Goal: Transaction & Acquisition: Obtain resource

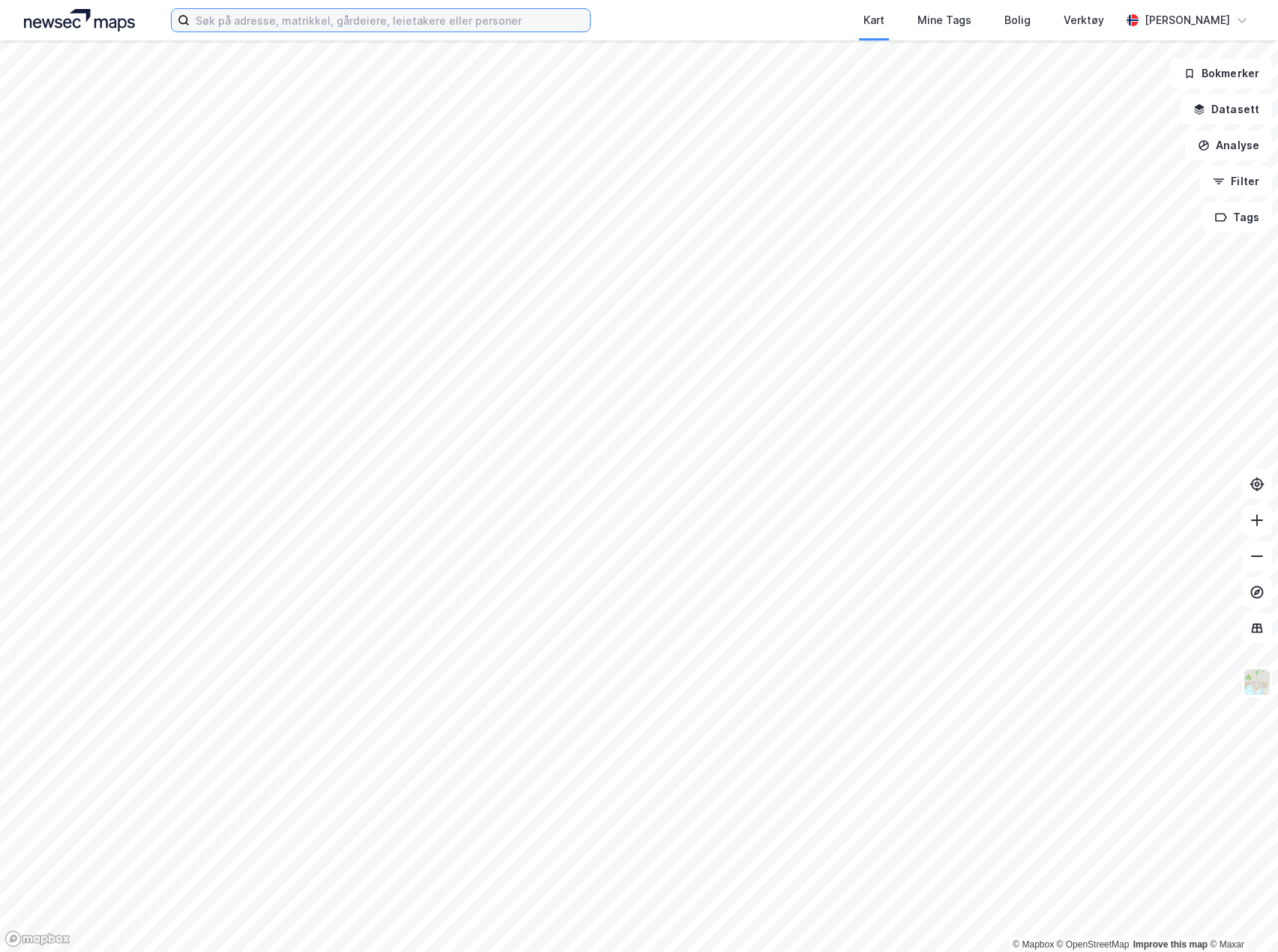
click at [352, 19] on input at bounding box center [389, 20] width 400 height 23
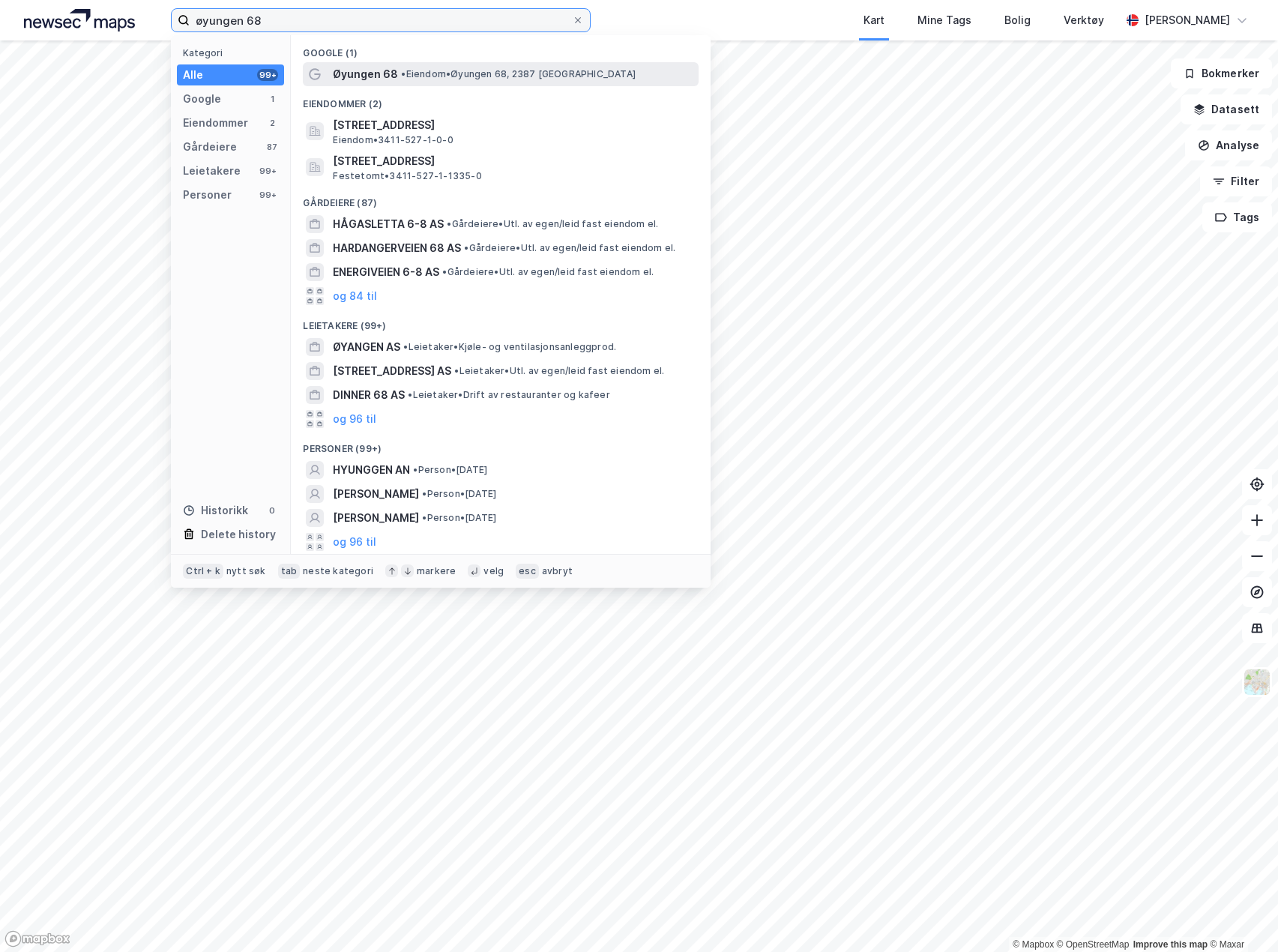
type input "øyungen 68"
click at [359, 66] on span "Øyungen 68" at bounding box center [365, 73] width 65 height 18
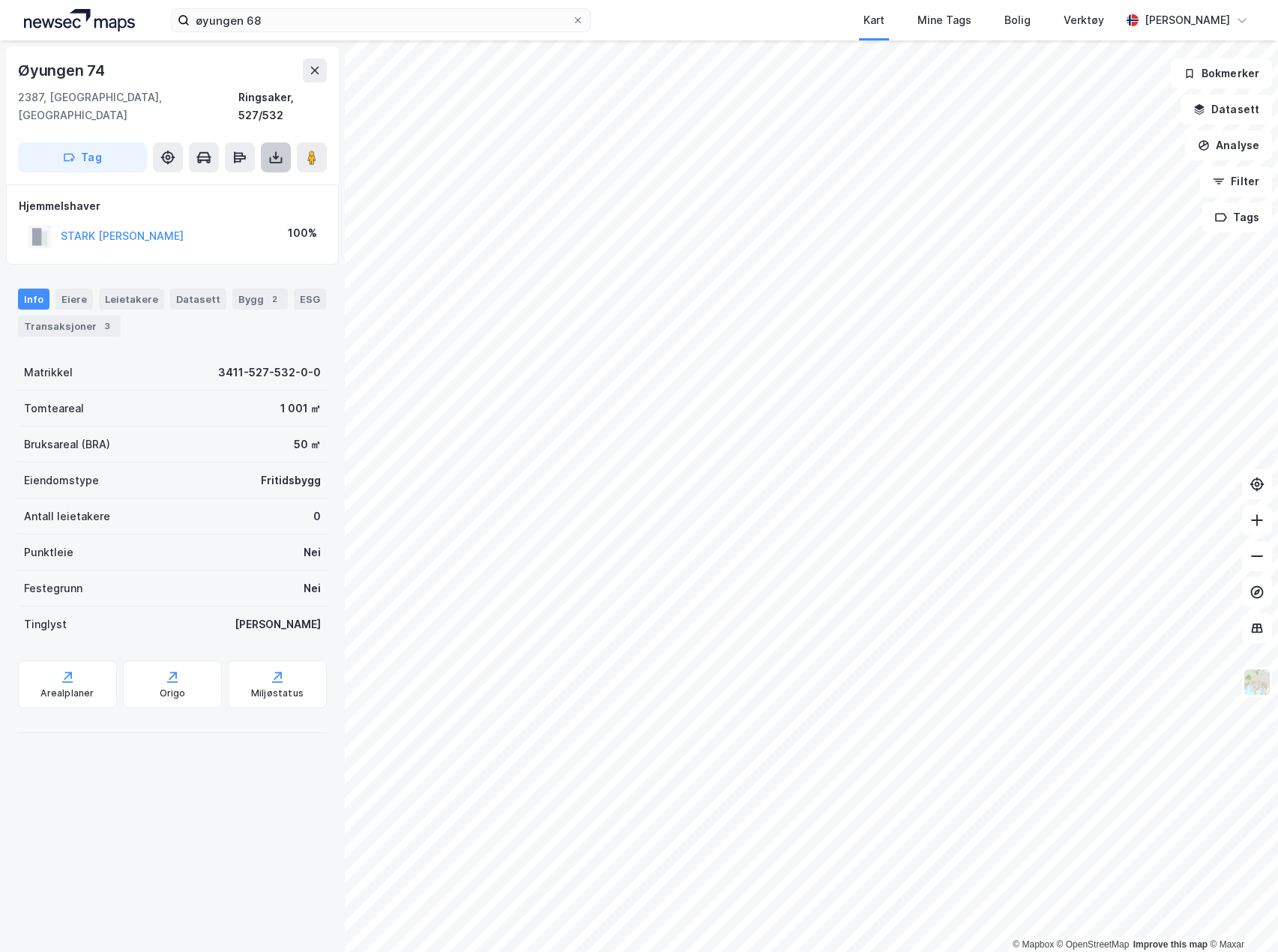
click at [279, 157] on icon at bounding box center [276, 160] width 13 height 6
click at [253, 175] on div "Last ned grunnbok" at bounding box center [211, 187] width 160 height 24
